Goal: Task Accomplishment & Management: Complete application form

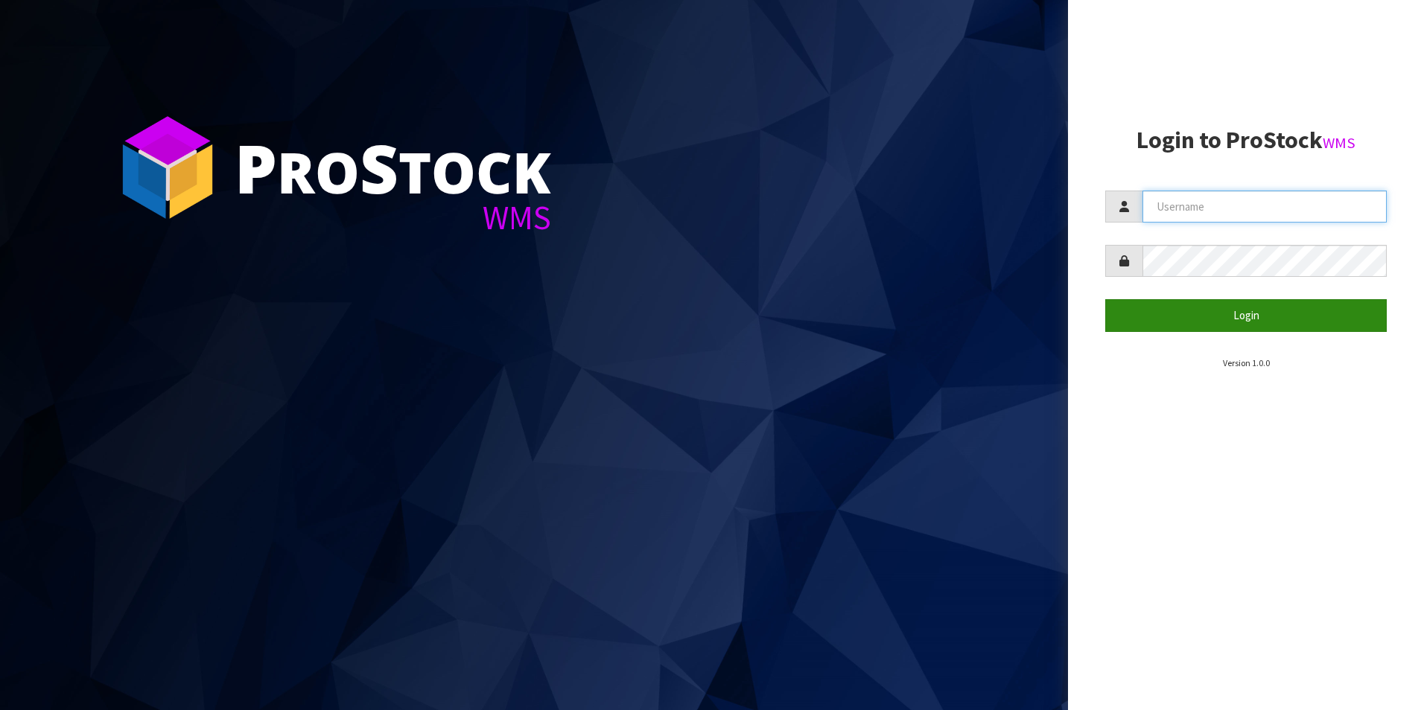
type input "DUTTNZ"
click at [1209, 315] on button "Login" at bounding box center [1245, 315] width 281 height 32
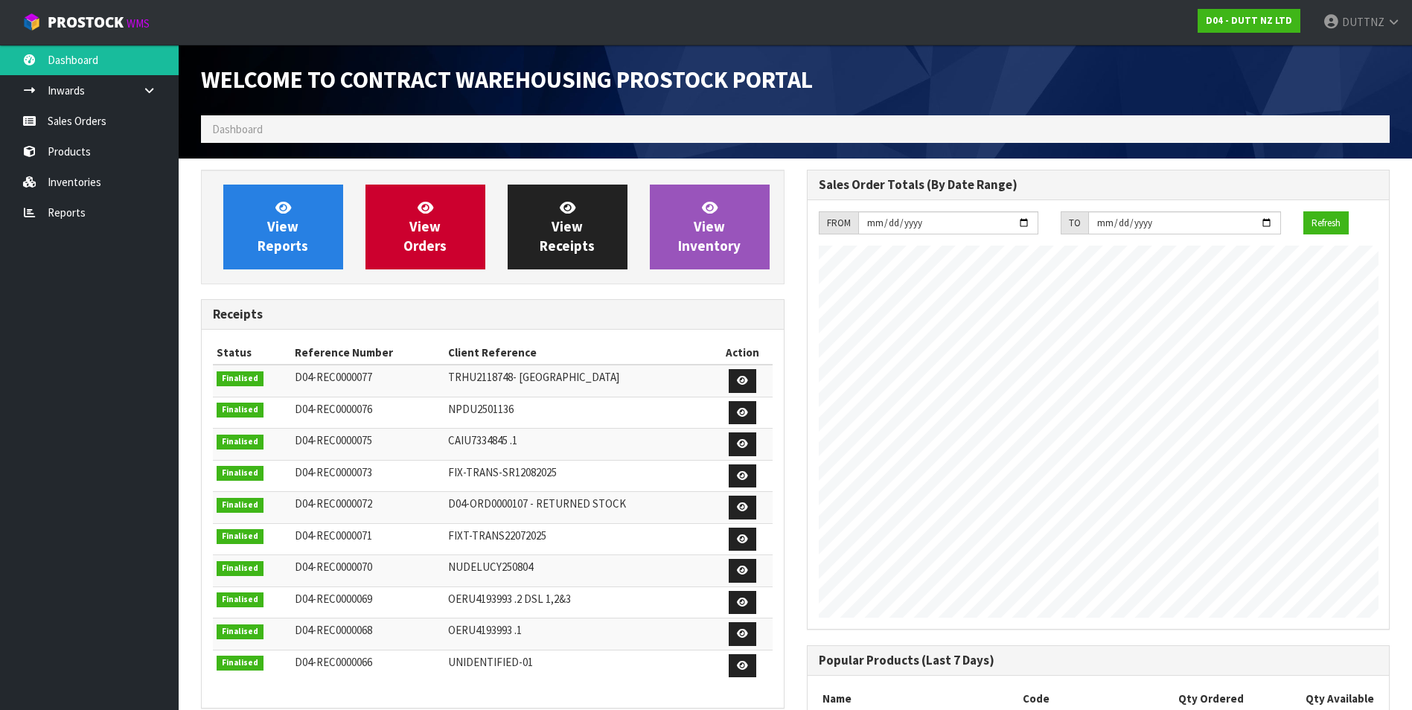
scroll to position [826, 605]
click at [88, 149] on link "Products" at bounding box center [89, 151] width 179 height 31
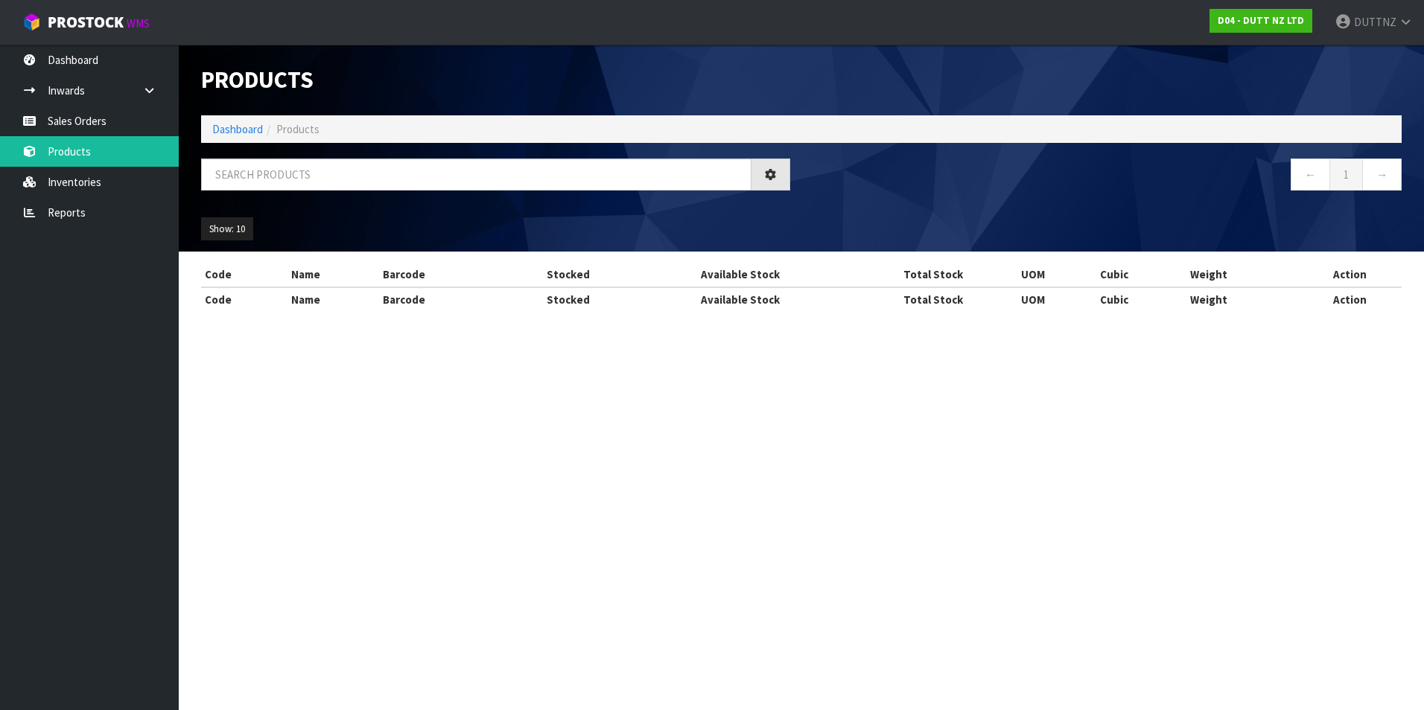
click at [93, 126] on div "Products Import Products Drop file here to import csv template Dashboard Produc…" at bounding box center [712, 169] width 1424 height 338
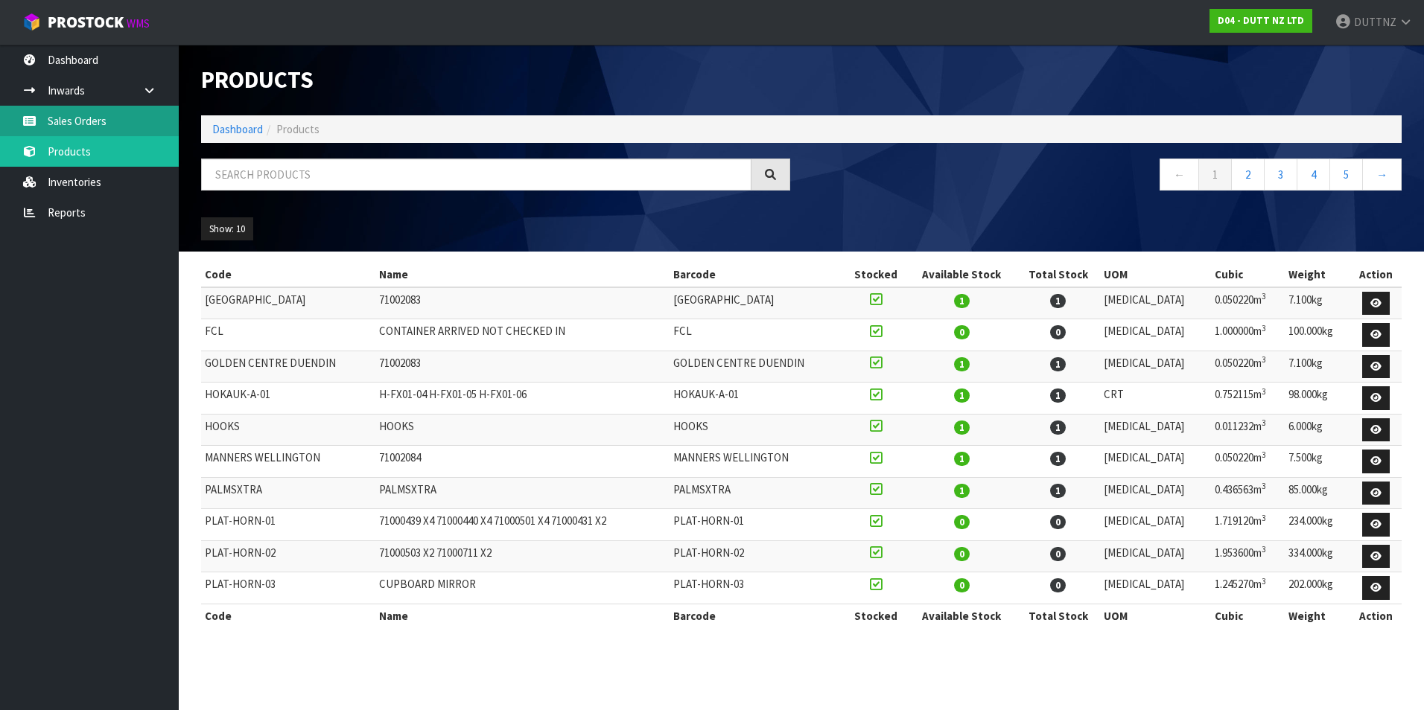
click at [89, 121] on link "Sales Orders" at bounding box center [89, 121] width 179 height 31
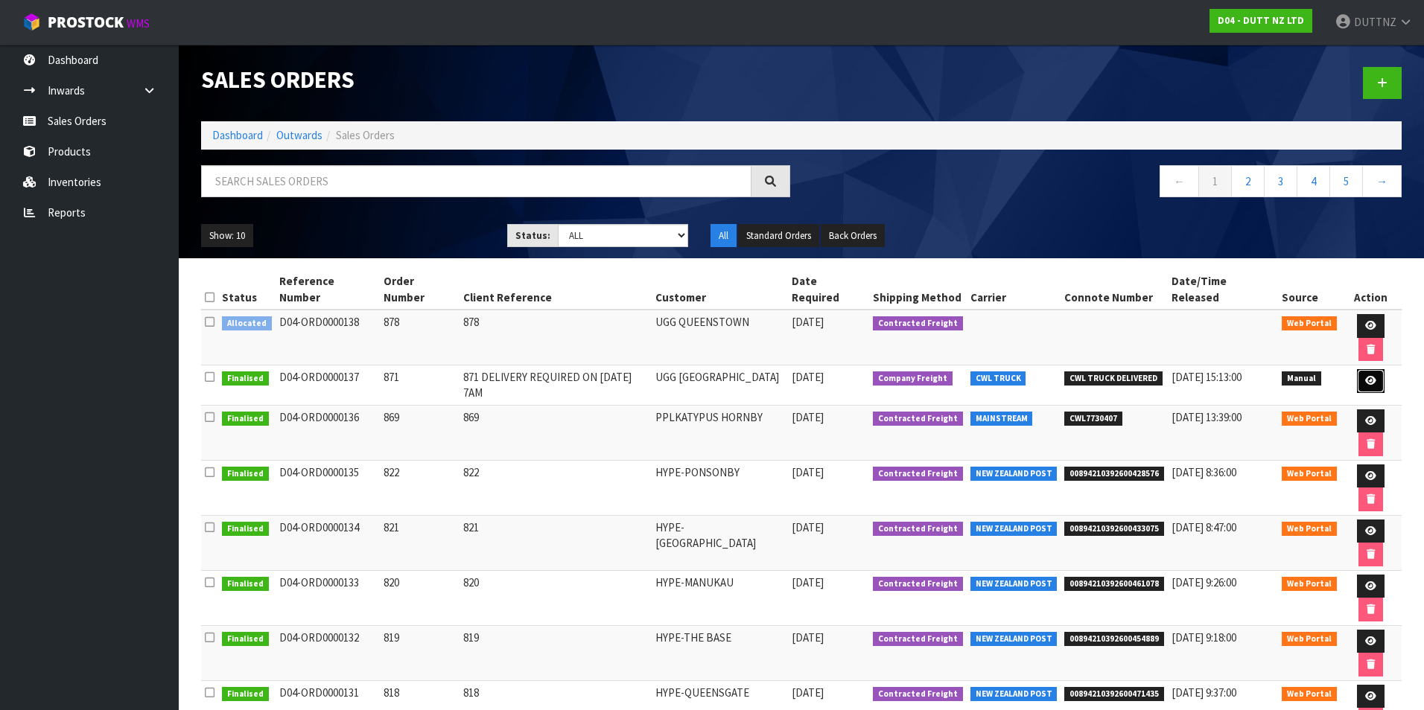
click at [1371, 376] on icon at bounding box center [1370, 381] width 11 height 10
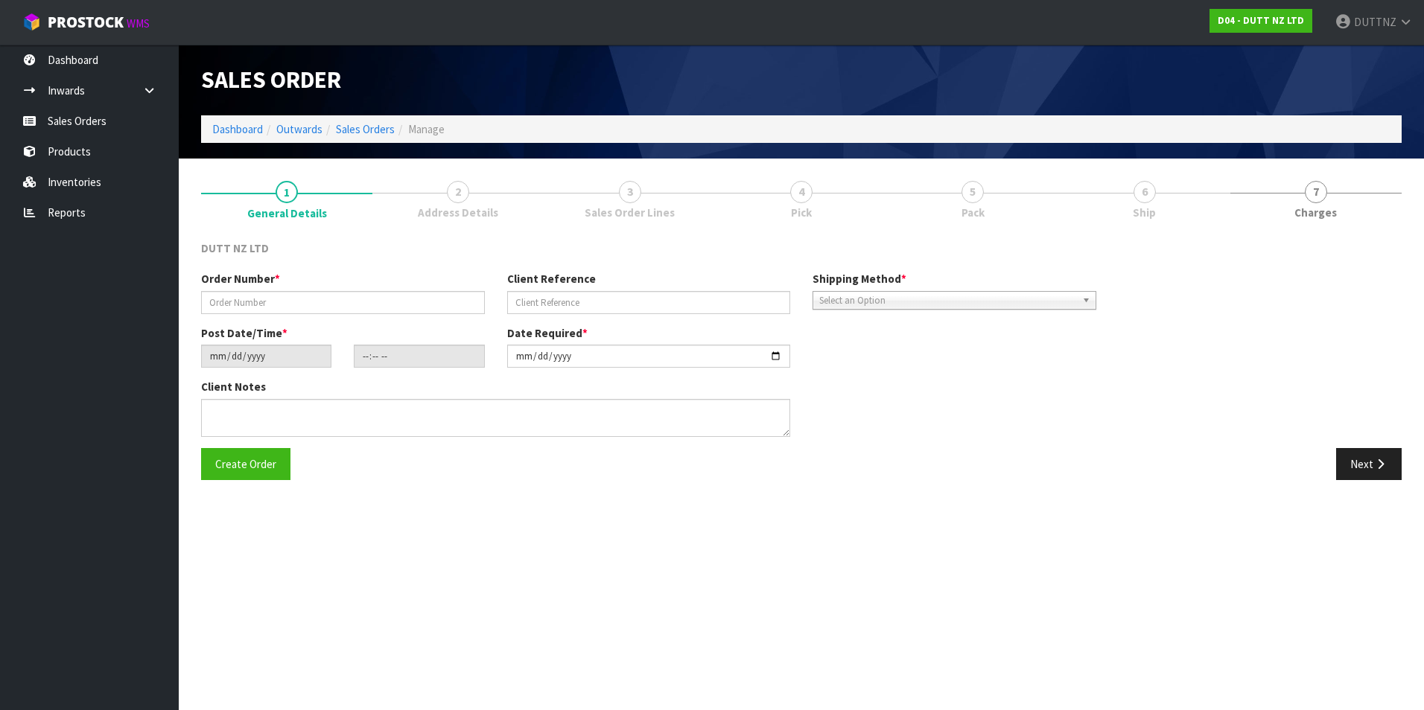
type input "871"
type input "871 DELIVERY REQUIRED ON [DATE] 7AM"
type input "[DATE]"
type input "16:29:00.000"
type input "[DATE]"
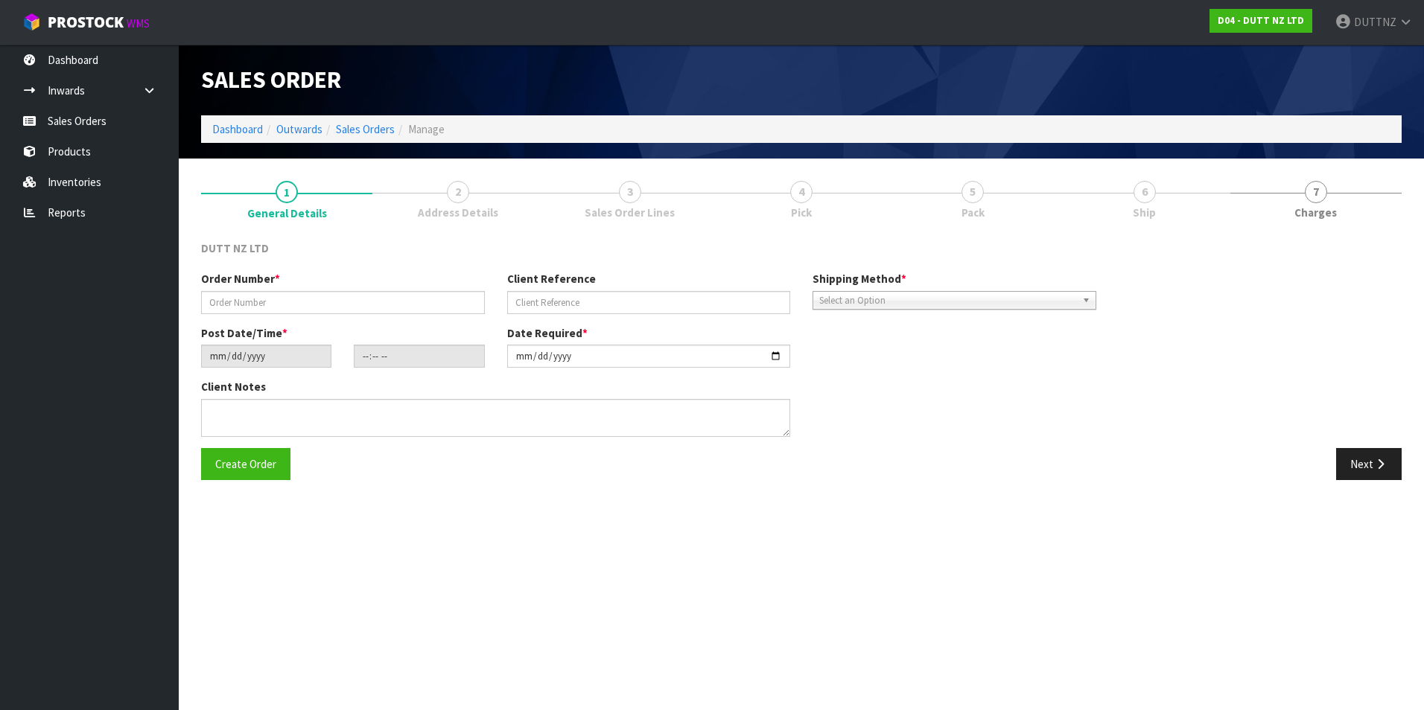
type textarea "TAILGATE/ PALLET JACK DELIVERY TO STORE CONTACT - [PHONE_NUMBER] PLEASE REMOVE …"
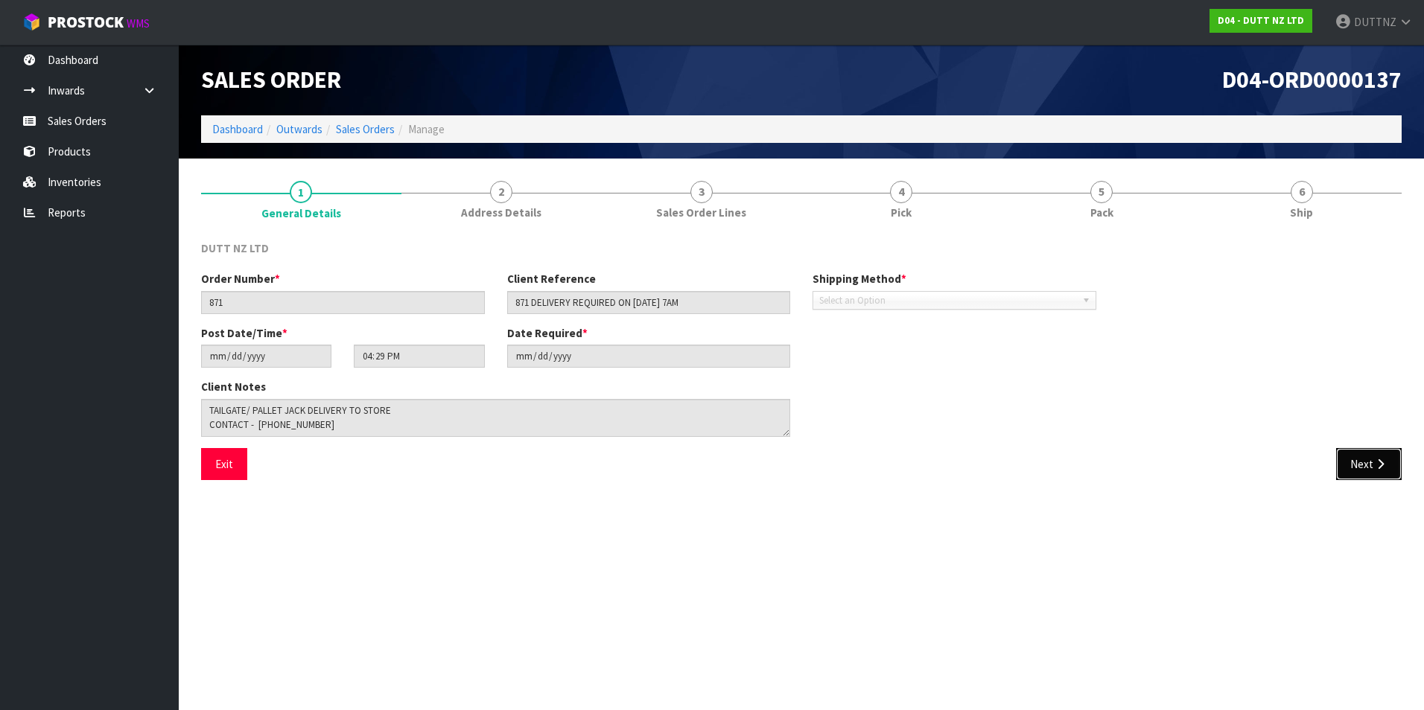
click at [1361, 450] on button "Next" at bounding box center [1369, 464] width 66 height 32
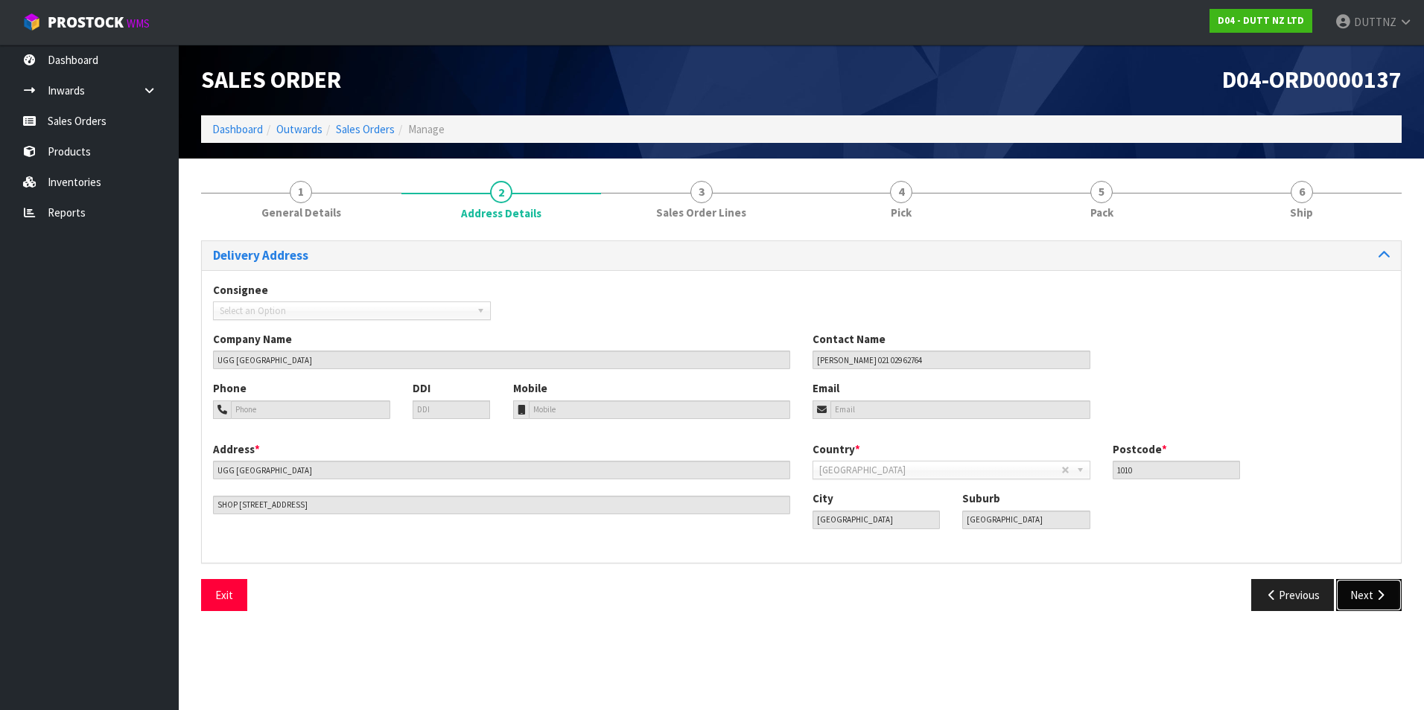
click at [1374, 579] on button "Next" at bounding box center [1369, 595] width 66 height 32
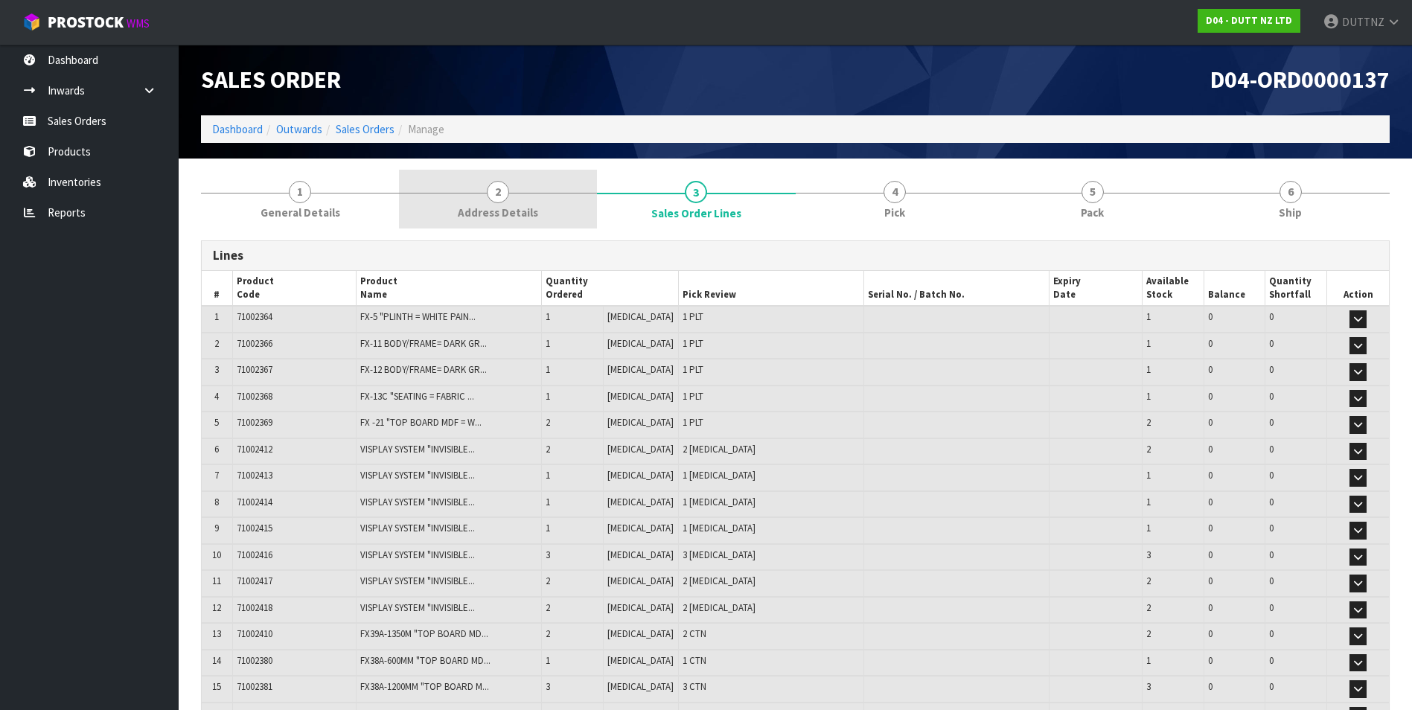
click at [491, 189] on span "2" at bounding box center [498, 192] width 22 height 22
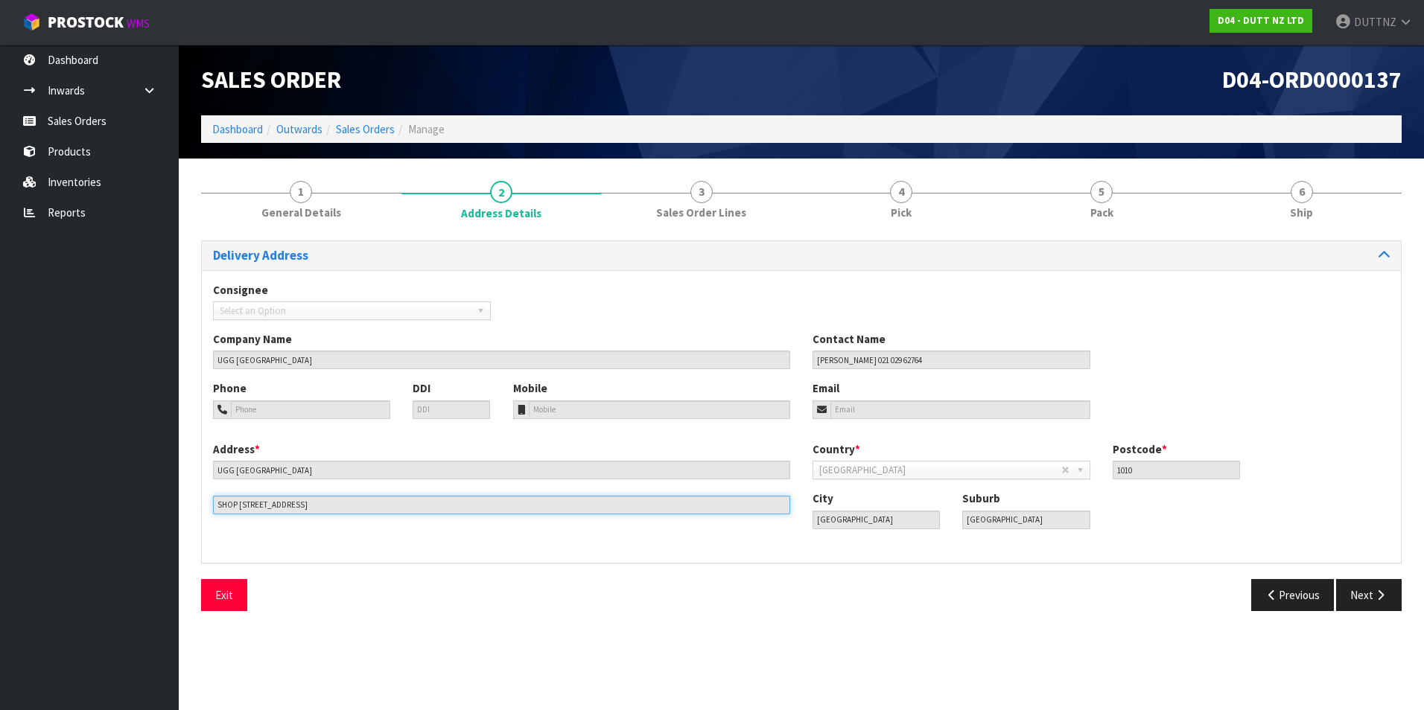
drag, startPoint x: 316, startPoint y: 509, endPoint x: 98, endPoint y: 493, distance: 218.7
click at [98, 493] on body "Toggle navigation ProStock WMS D04 - DUTT NZ LTD DUTTNZ Logout Dashboard Inward…" at bounding box center [712, 355] width 1424 height 710
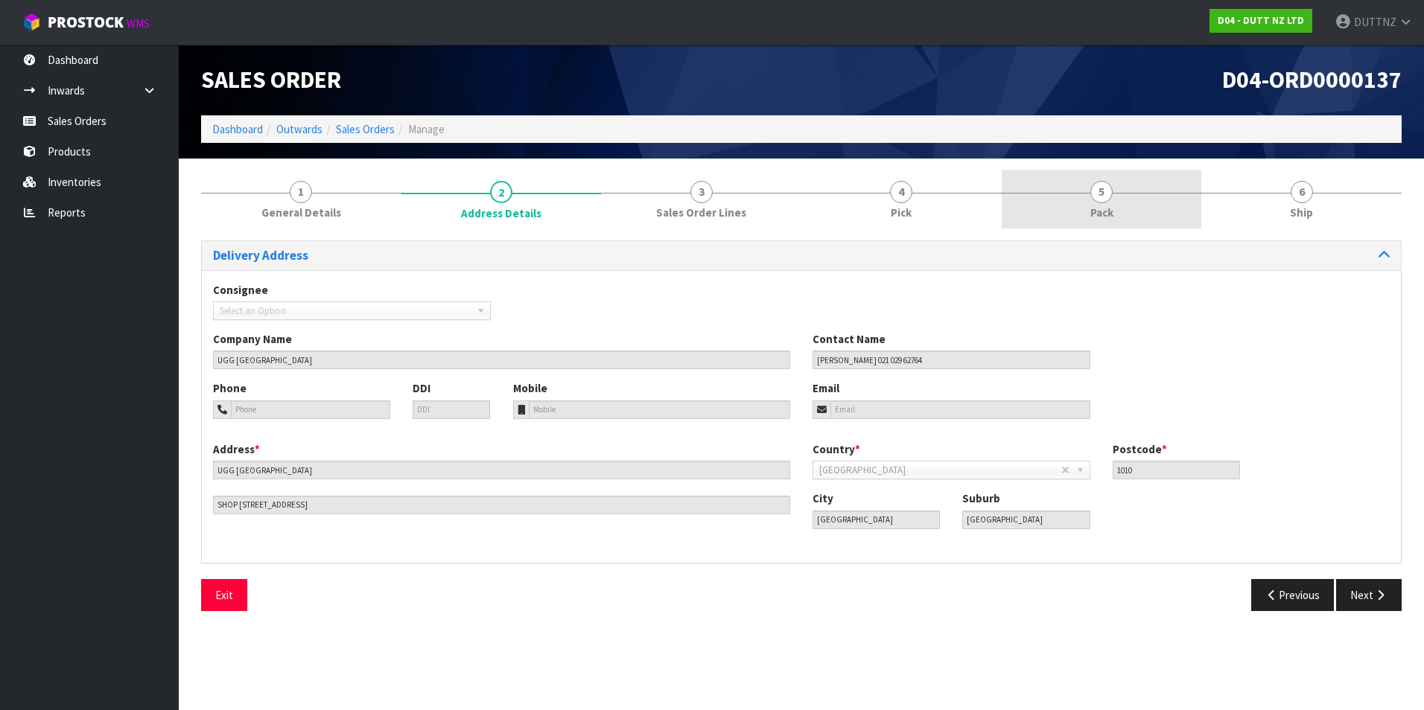
drag, startPoint x: 1107, startPoint y: 192, endPoint x: 1222, endPoint y: 200, distance: 114.9
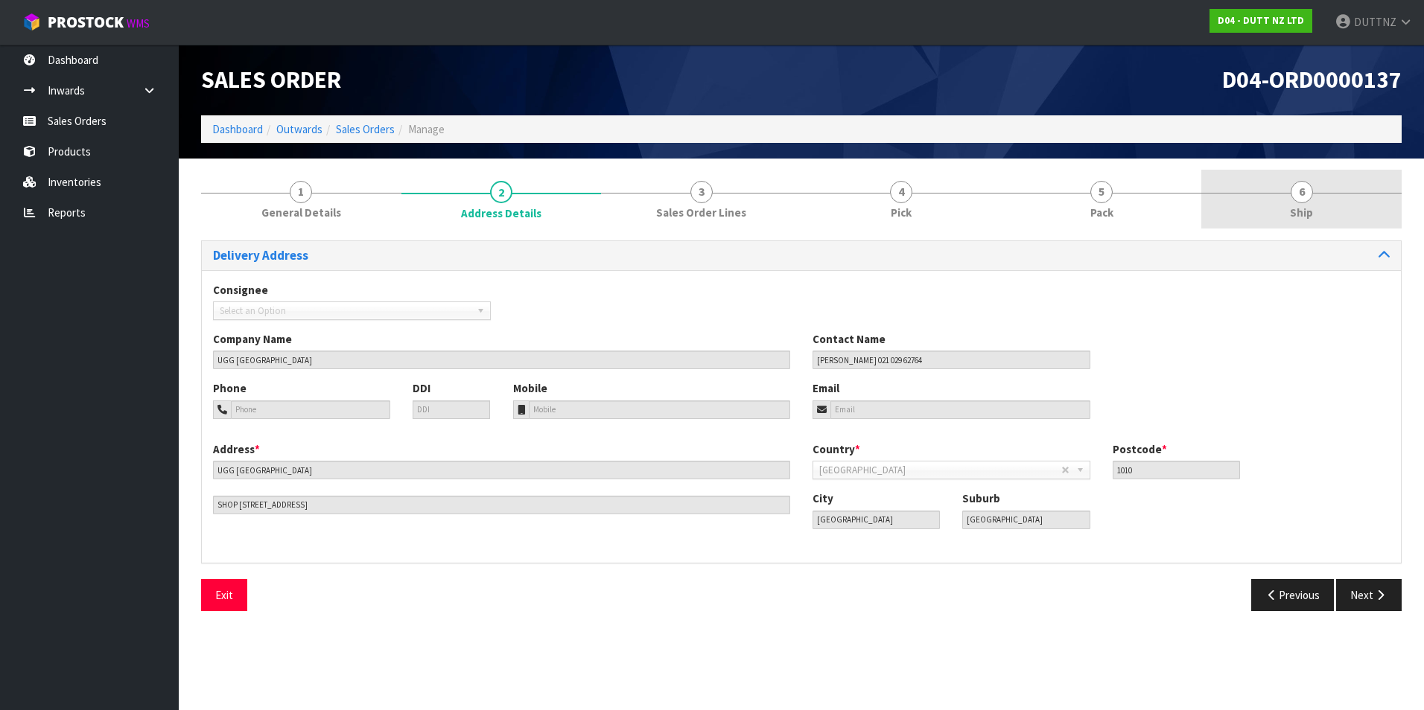
click at [1108, 191] on span "5" at bounding box center [1101, 192] width 22 height 22
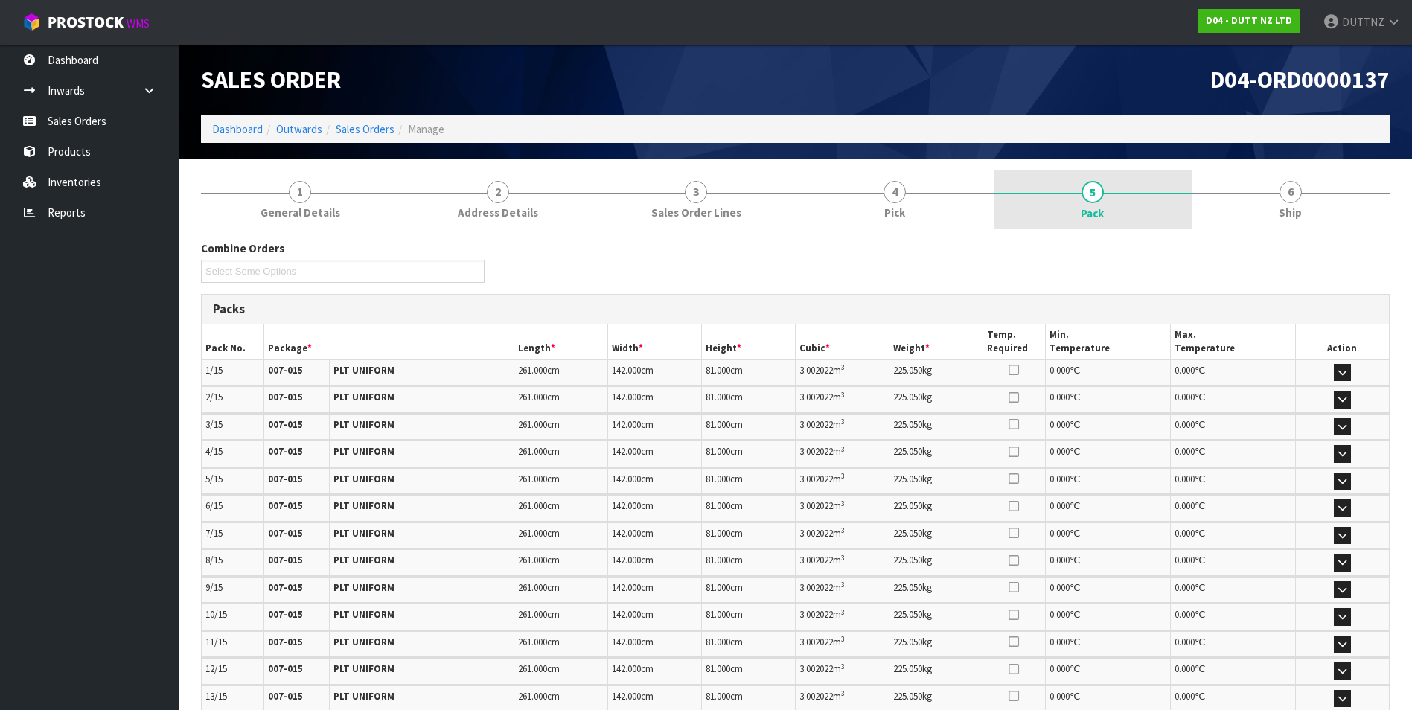
click at [1132, 208] on link "5 Pack" at bounding box center [1093, 200] width 198 height 60
click at [1051, 98] on div "D04-ORD0000137" at bounding box center [1099, 80] width 606 height 71
